Goal: Check status

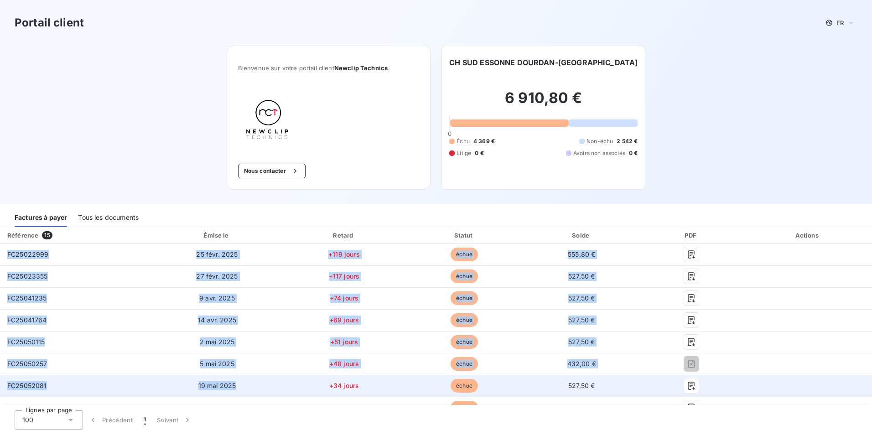
drag, startPoint x: 7, startPoint y: 254, endPoint x: 311, endPoint y: 389, distance: 332.6
click at [311, 389] on tbody "FC25022999 [DATE] +119 jours échue 555,80 € FC25023355 [DATE] +117 jours échue …" at bounding box center [436, 408] width 872 height 328
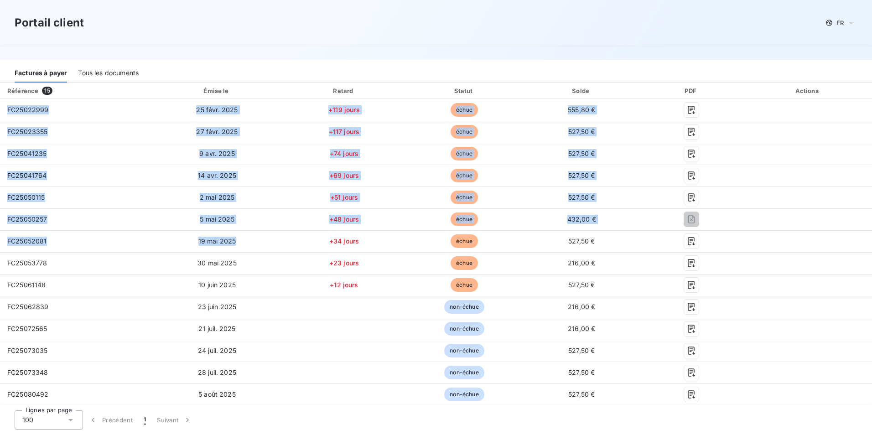
scroll to position [177, 0]
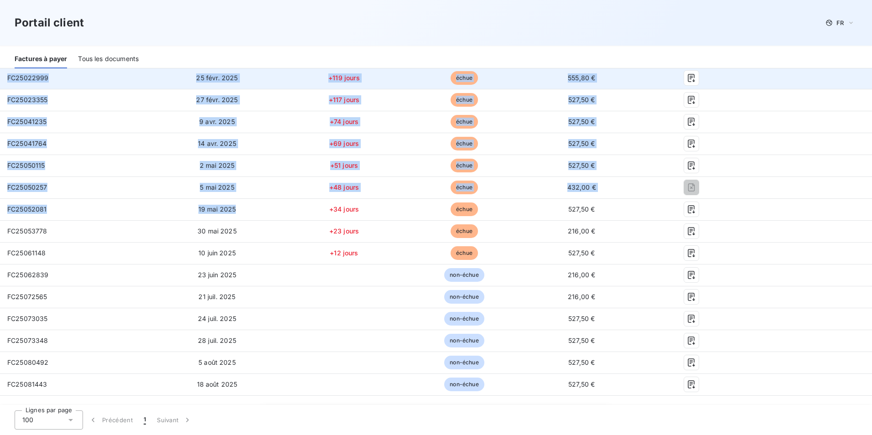
click at [26, 79] on span "FC25022999" at bounding box center [28, 78] width 42 height 8
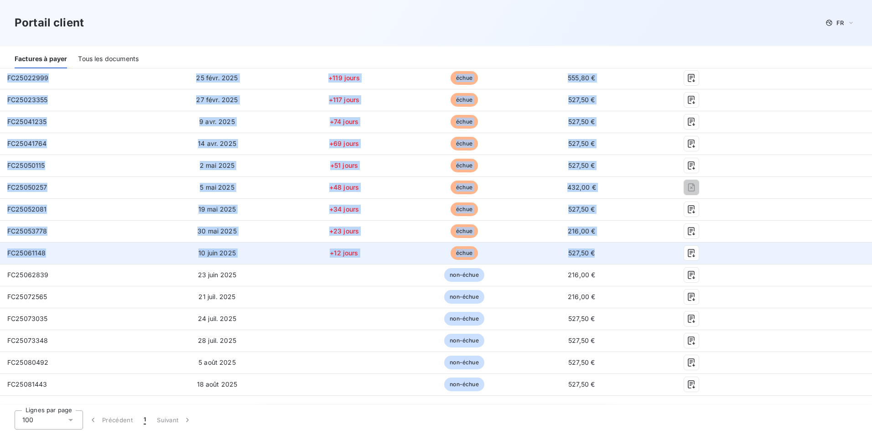
drag, startPoint x: 7, startPoint y: 77, endPoint x: 716, endPoint y: 246, distance: 728.6
click at [716, 246] on tbody "FC25022999 [DATE] +119 jours échue 555,80 € FC25023355 [DATE] +117 jours échue …" at bounding box center [436, 231] width 872 height 328
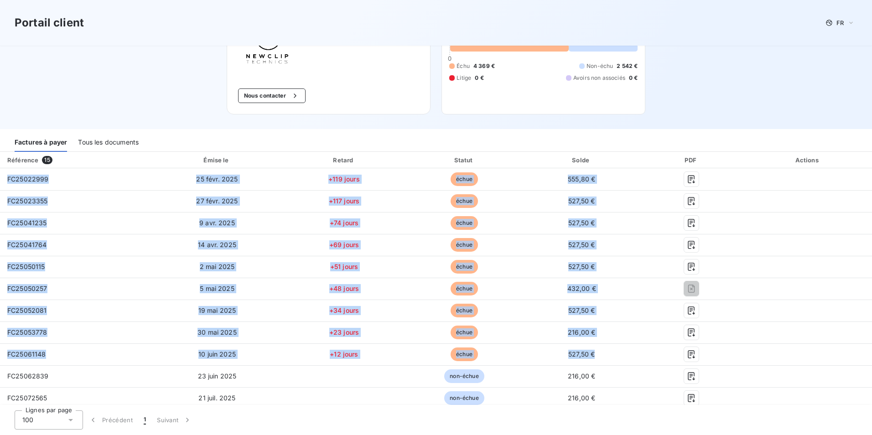
scroll to position [0, 0]
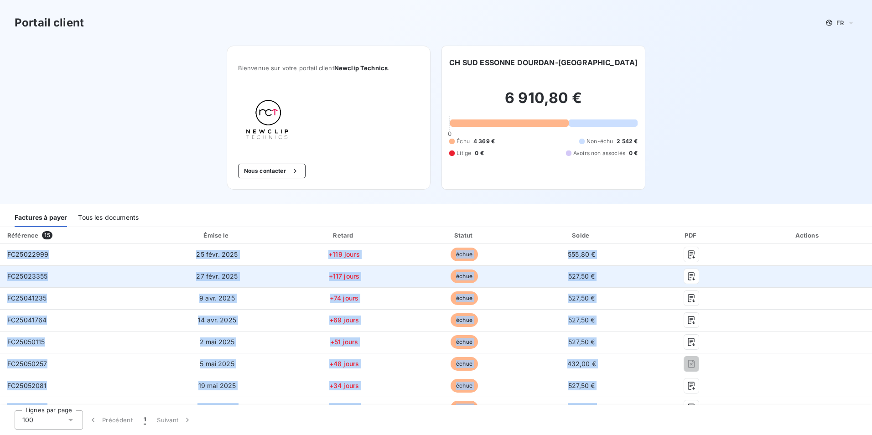
drag, startPoint x: 344, startPoint y: 254, endPoint x: 281, endPoint y: 281, distance: 68.9
click at [283, 281] on td "+117 jours" at bounding box center [344, 276] width 122 height 22
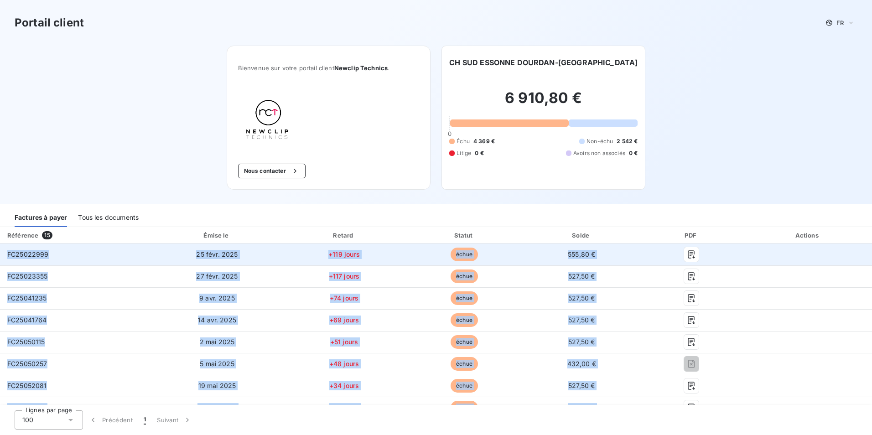
copy tbody "FC25022999 [DATE] +119 jours échue 555,80 € FC25023355 [DATE] +117 jours échue …"
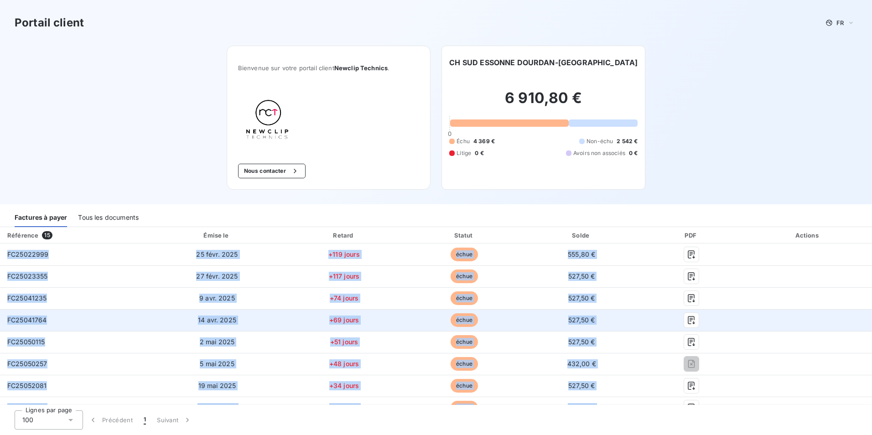
click at [87, 310] on td "FC25041764" at bounding box center [75, 320] width 151 height 22
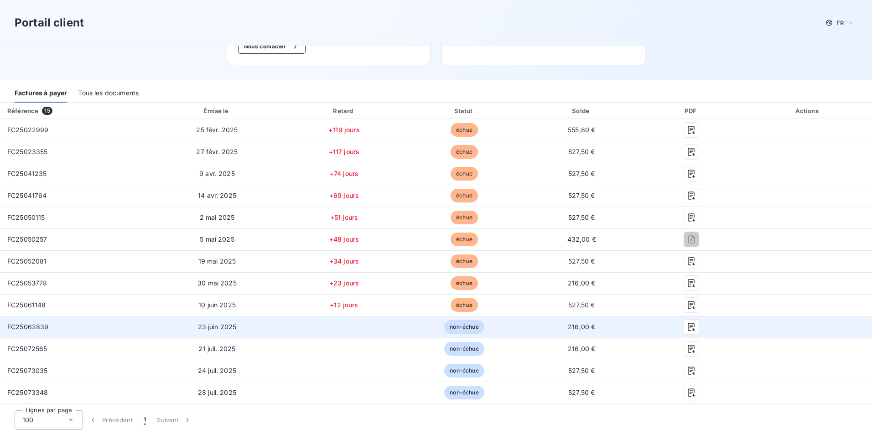
scroll to position [114, 0]
